Goal: Information Seeking & Learning: Learn about a topic

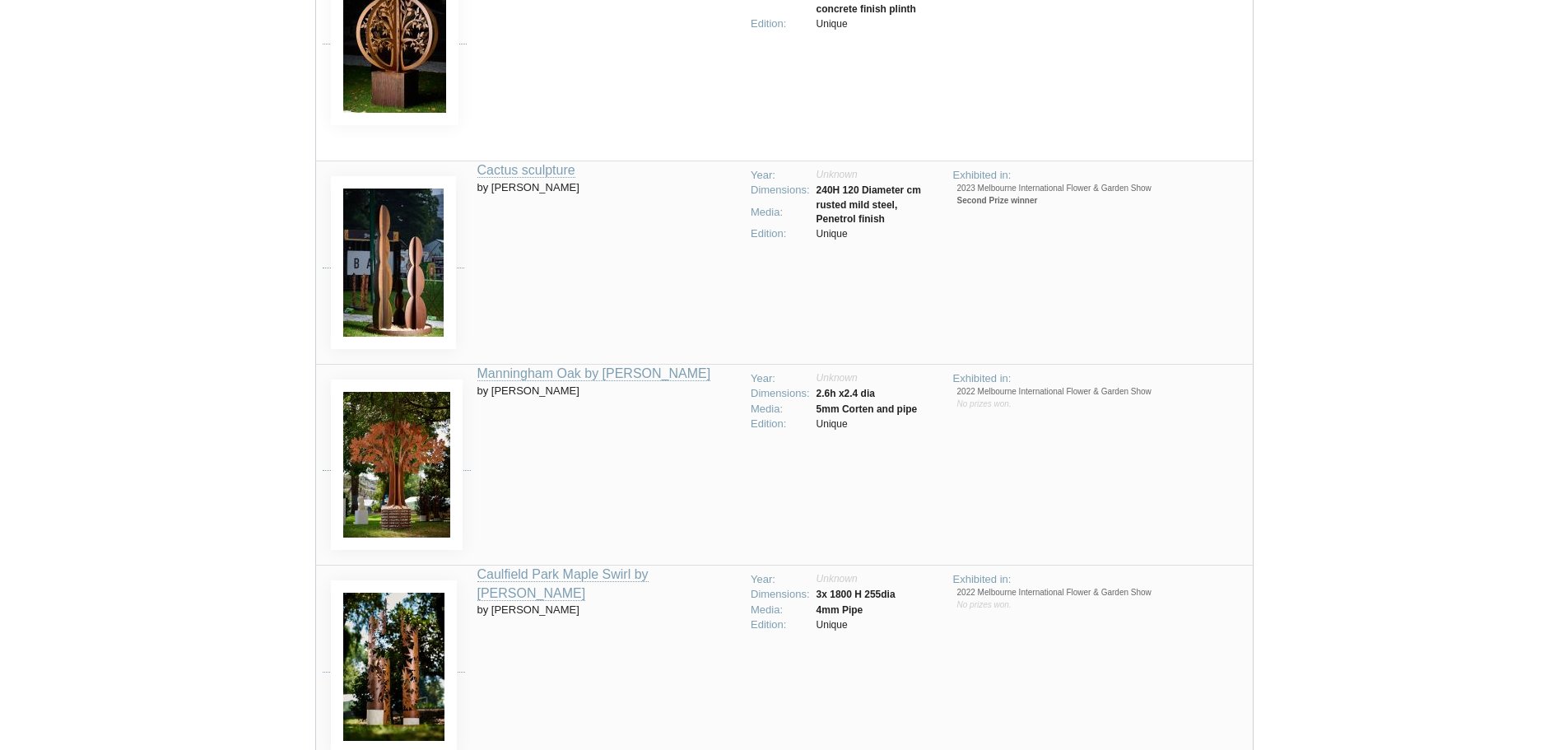
scroll to position [1462, 0]
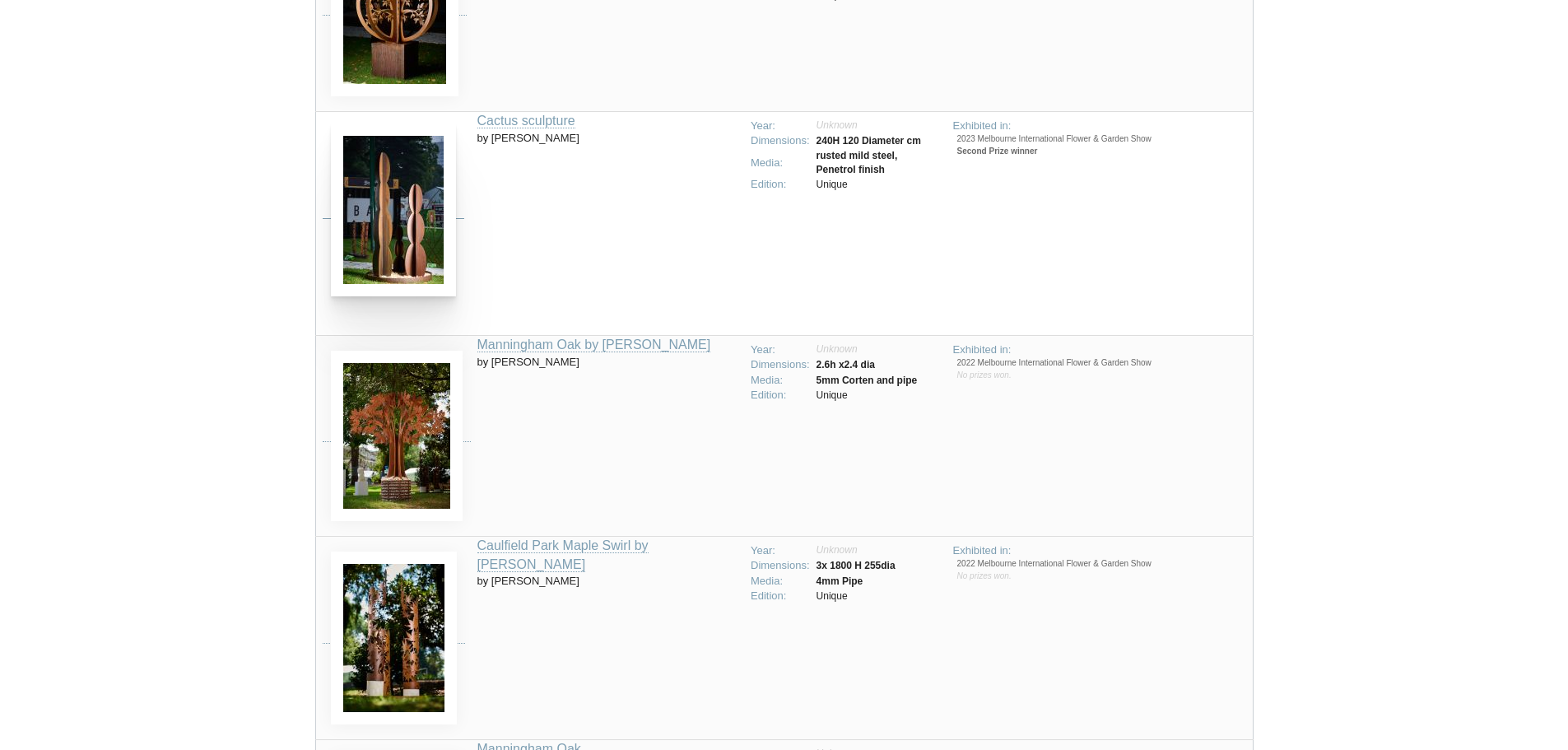
click at [400, 249] on img at bounding box center [393, 210] width 125 height 173
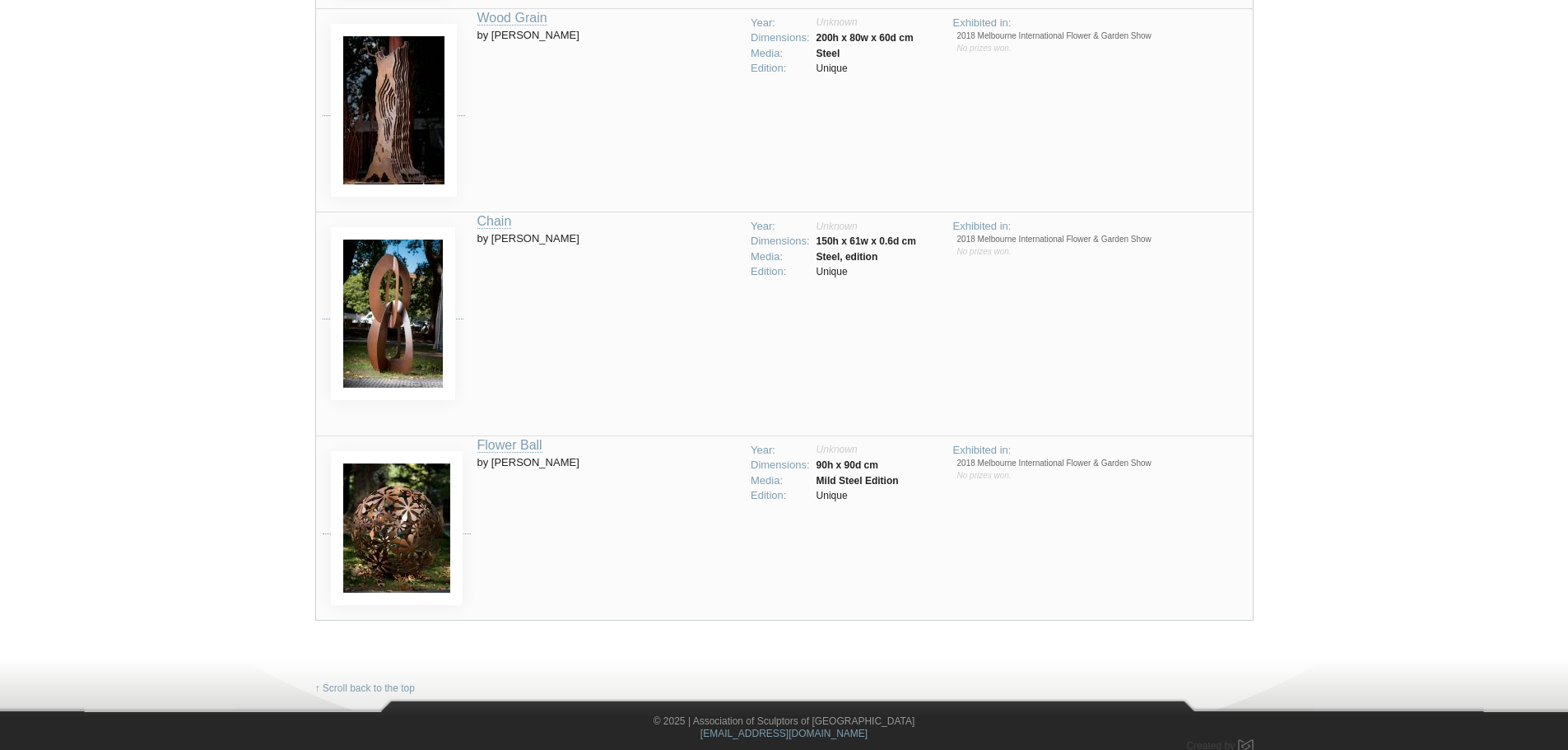
scroll to position [3219, 0]
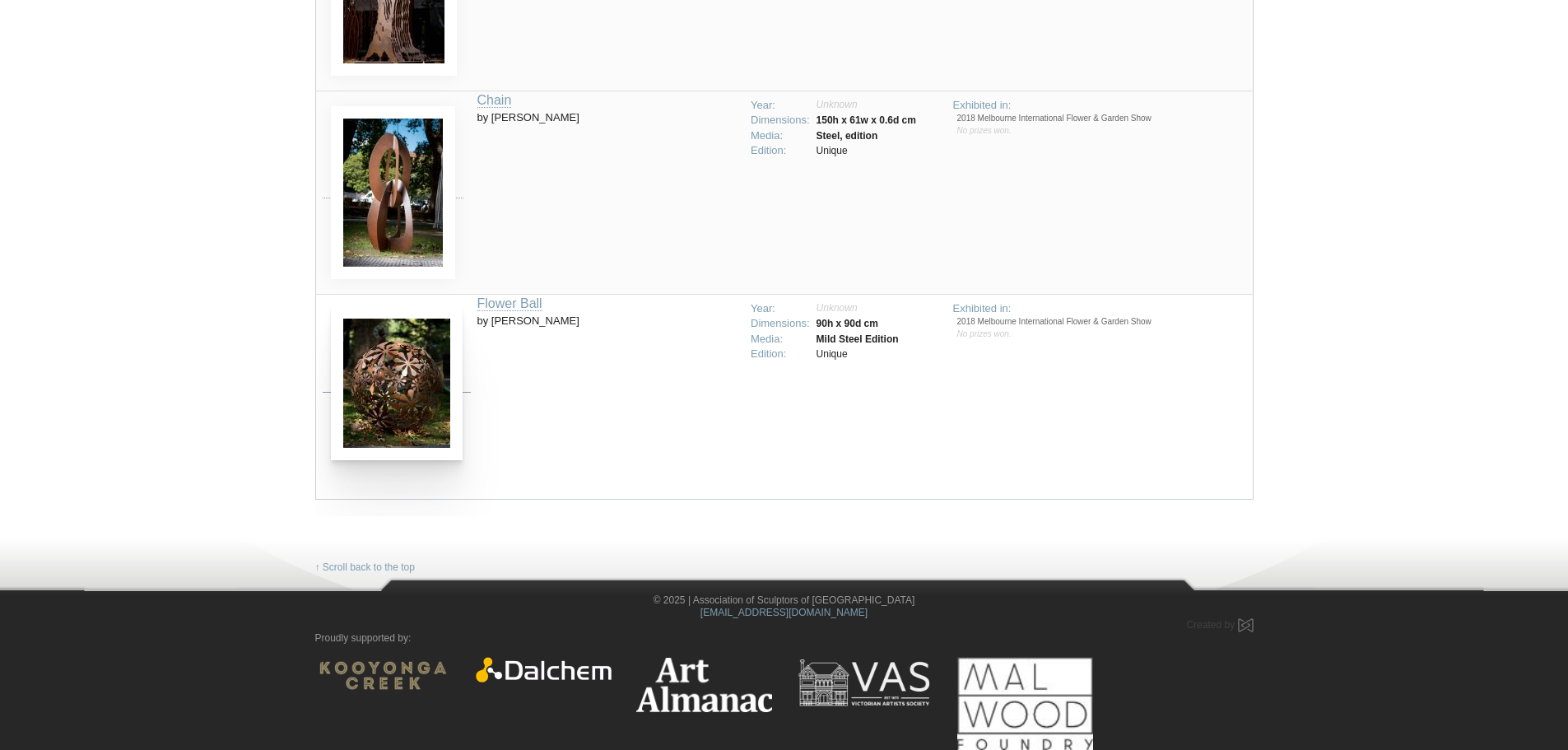
click at [415, 375] on img at bounding box center [396, 383] width 132 height 154
